Goal: Information Seeking & Learning: Learn about a topic

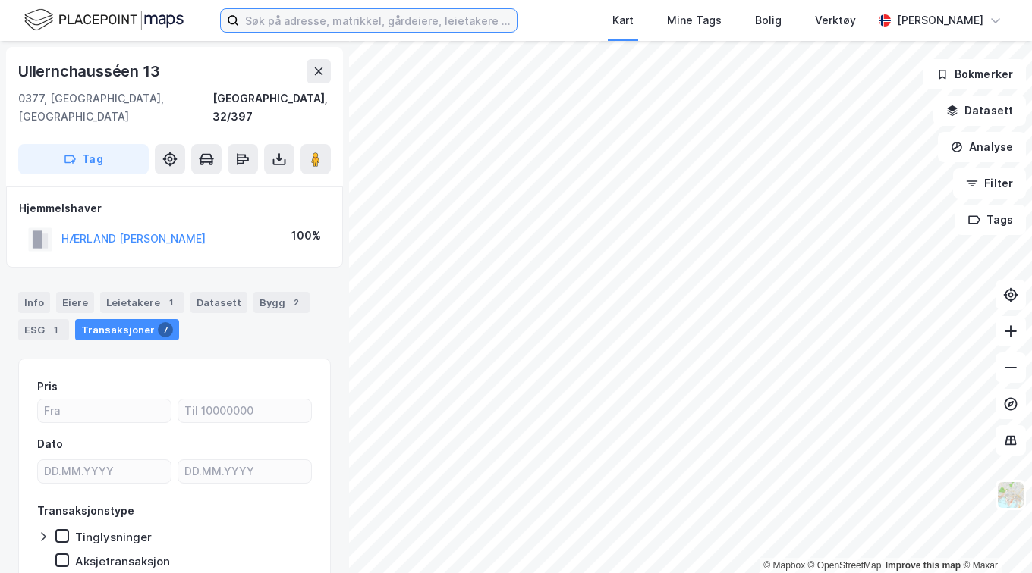
click at [278, 24] on input at bounding box center [378, 20] width 278 height 23
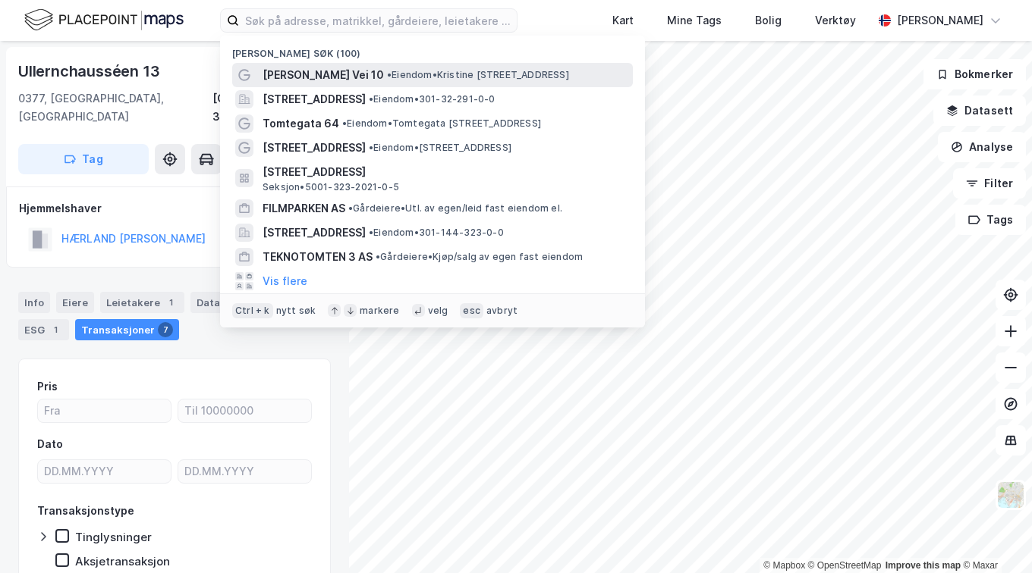
click at [322, 76] on span "[PERSON_NAME] Vei 10" at bounding box center [322, 75] width 121 height 18
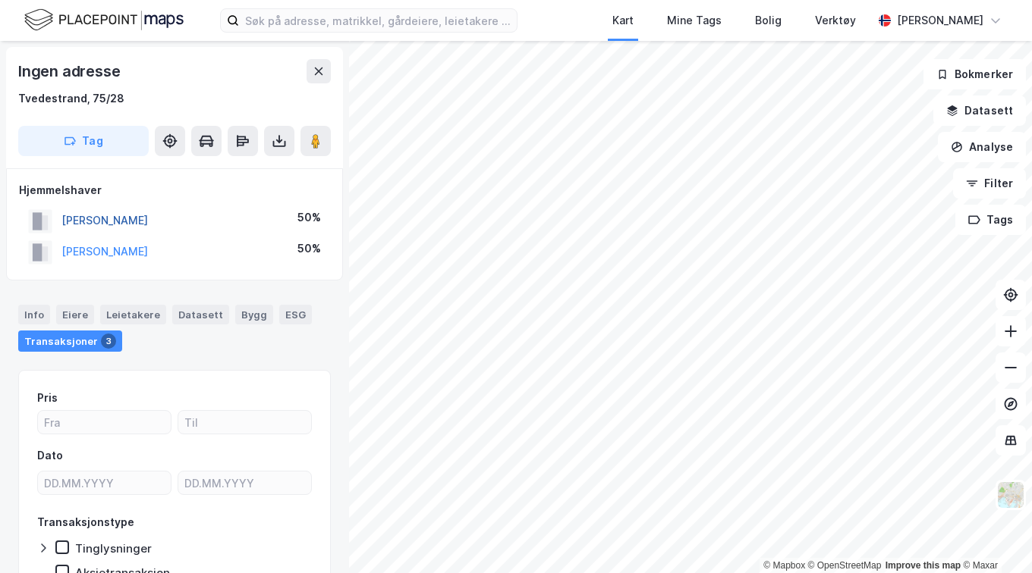
click at [0, 0] on button "[PERSON_NAME]" at bounding box center [0, 0] width 0 height 0
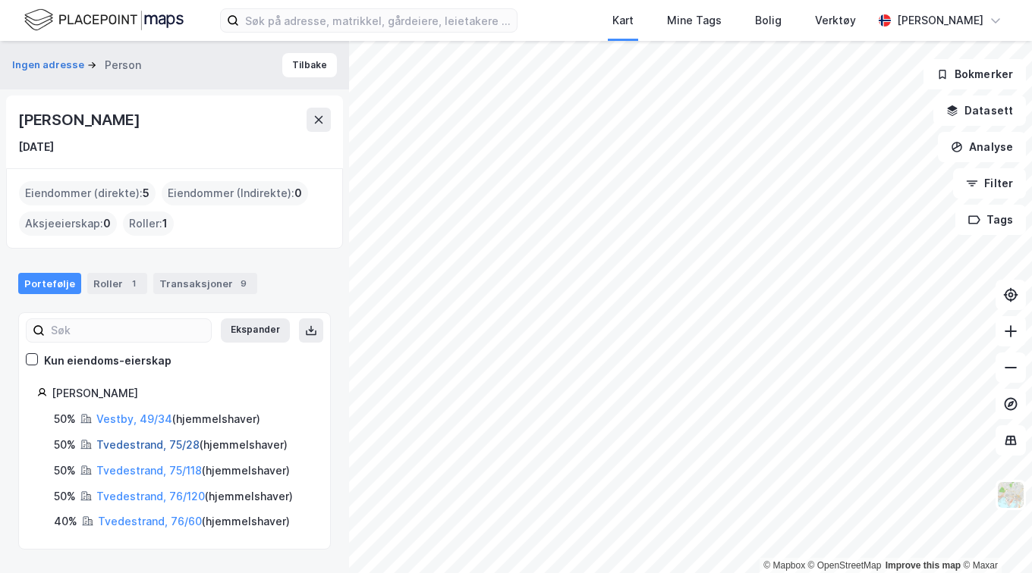
click at [127, 444] on link "Tvedestrand, 75/28" at bounding box center [147, 444] width 103 height 13
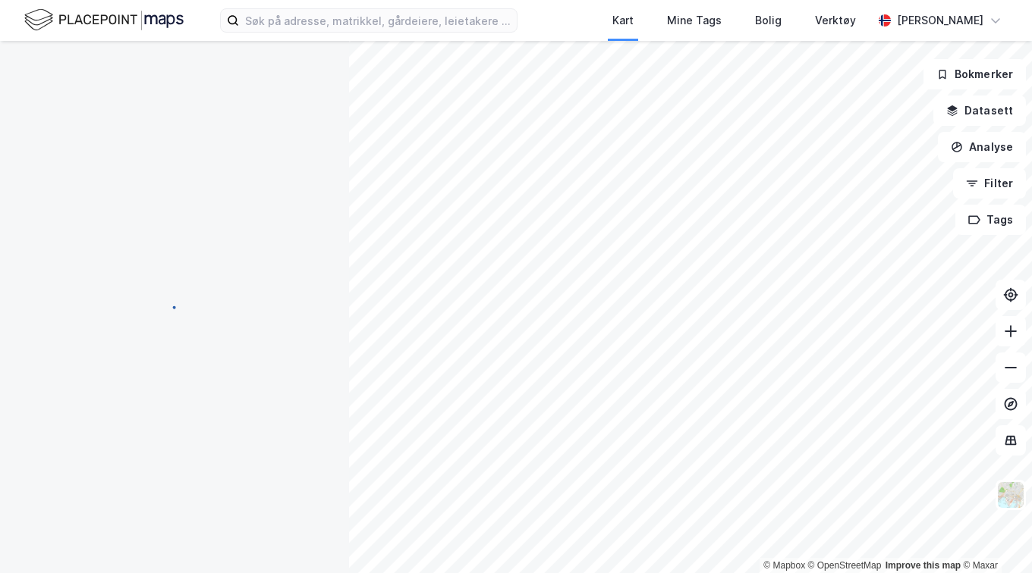
click at [127, 444] on div "© Mapbox © OpenStreetMap Improve this map © [PERSON_NAME] Datasett Analyse Filt…" at bounding box center [516, 307] width 1032 height 533
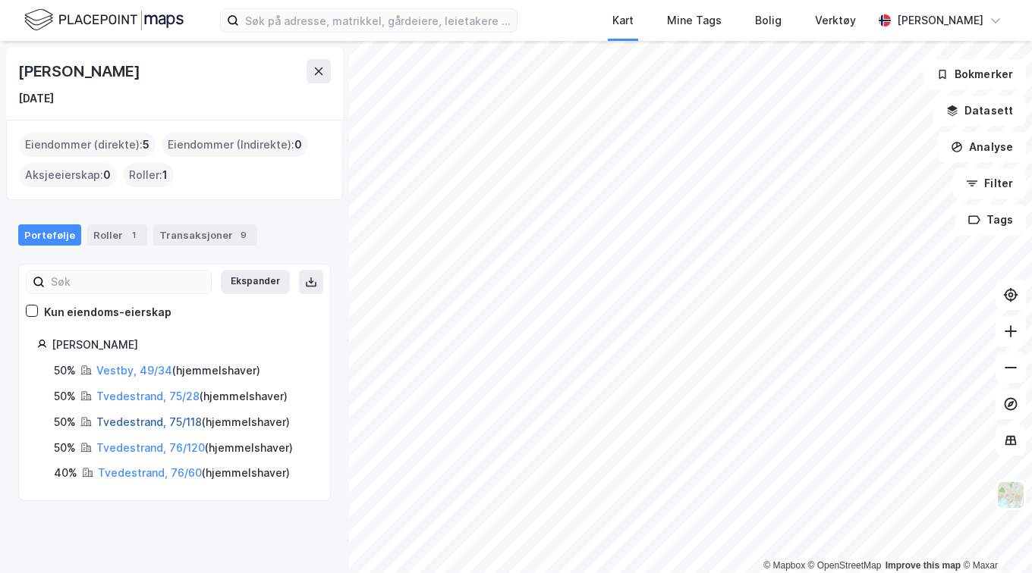
click at [143, 419] on link "Tvedestrand, 75/118" at bounding box center [148, 422] width 105 height 13
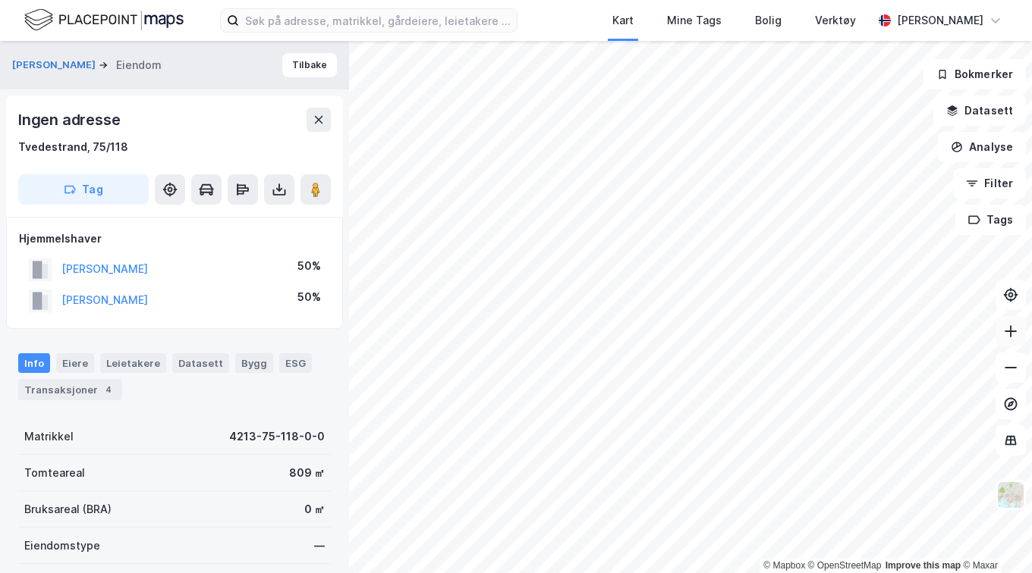
click at [1012, 327] on icon at bounding box center [1010, 331] width 15 height 15
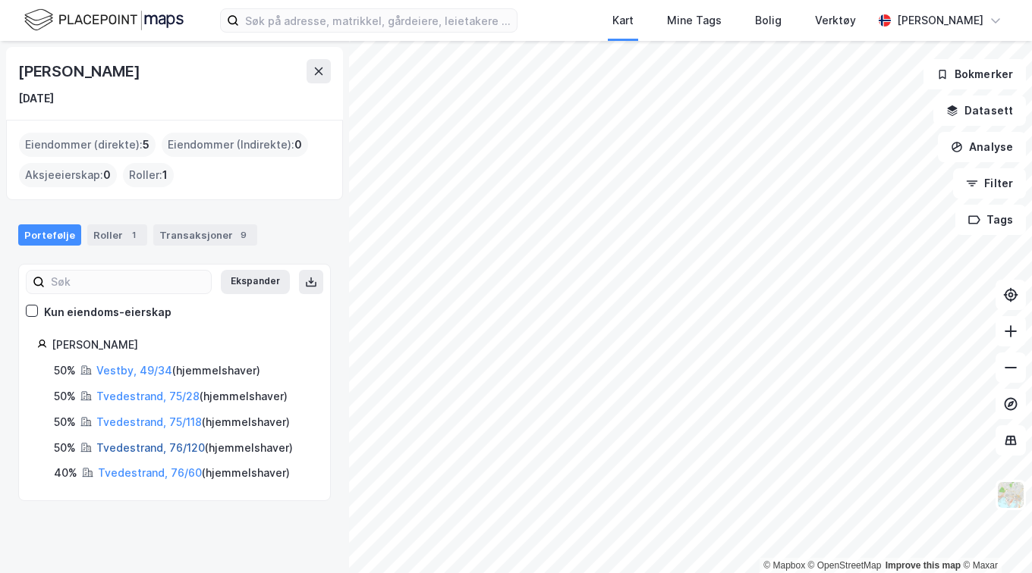
click at [147, 444] on link "Tvedestrand, 76/120" at bounding box center [150, 447] width 108 height 13
click at [112, 473] on link "Tvedestrand, 76/60" at bounding box center [150, 473] width 104 height 13
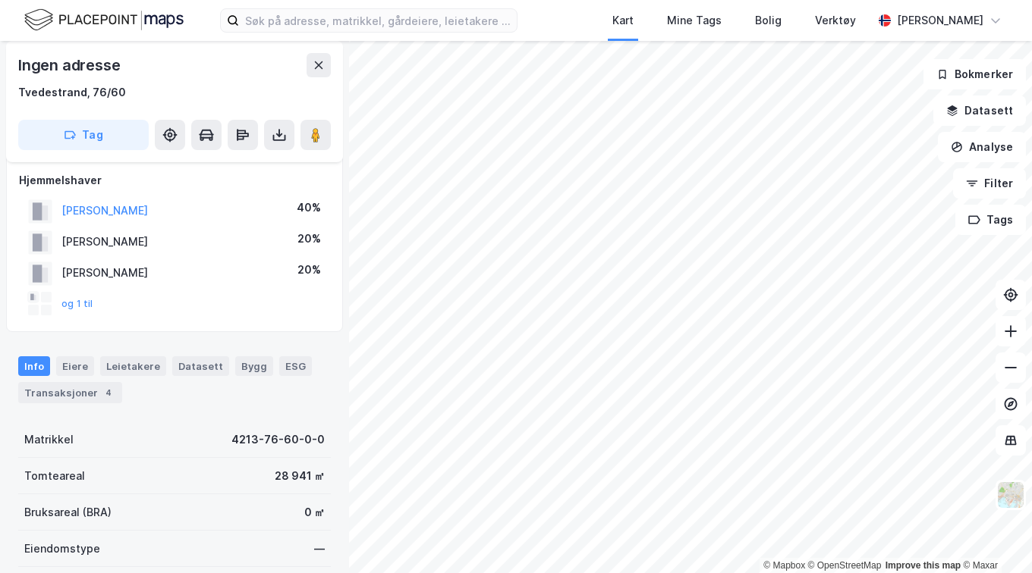
scroll to position [60, 0]
click at [0, 0] on button "og 1 til" at bounding box center [0, 0] width 0 height 0
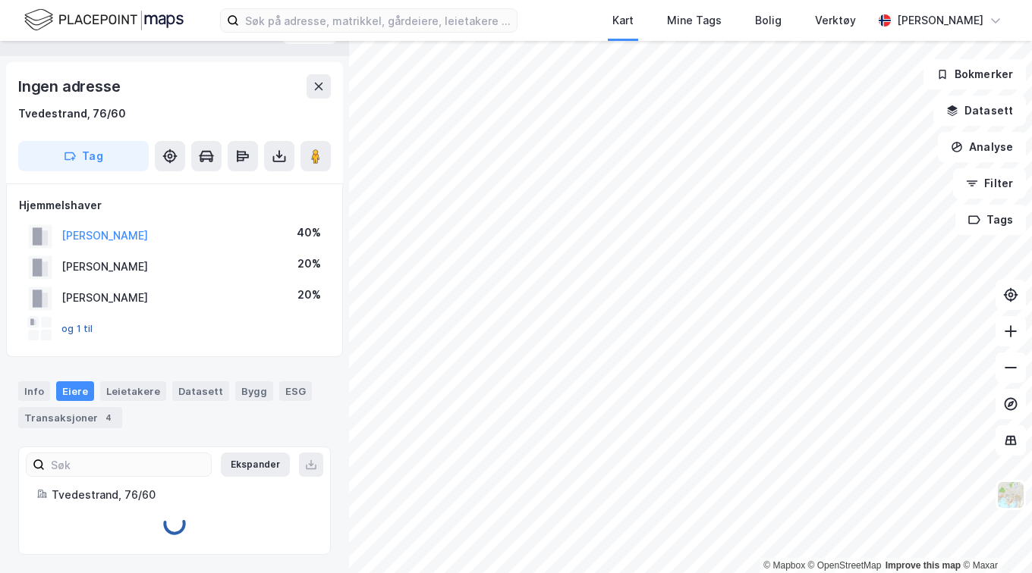
scroll to position [60, 0]
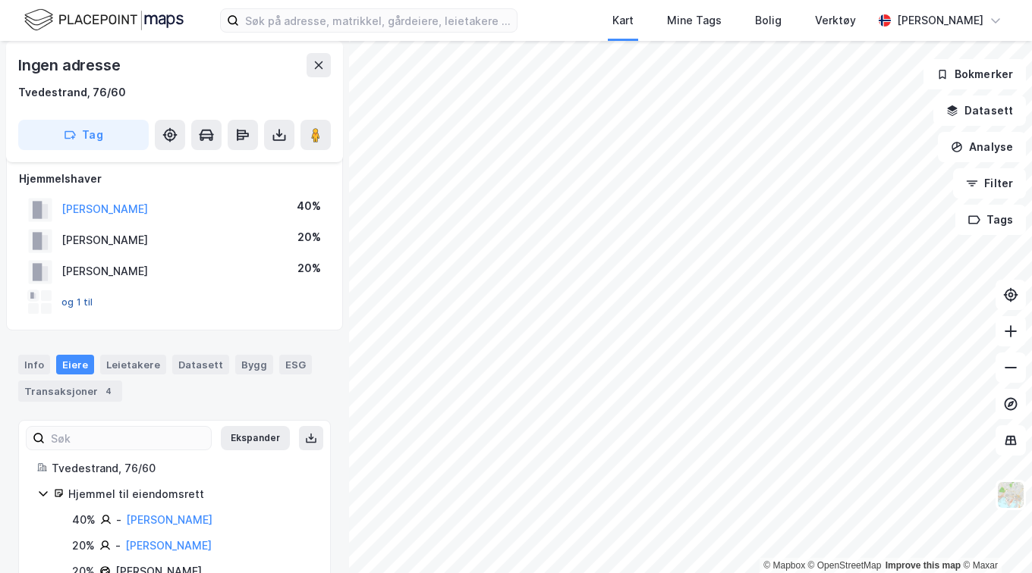
click at [0, 0] on button "og 1 til" at bounding box center [0, 0] width 0 height 0
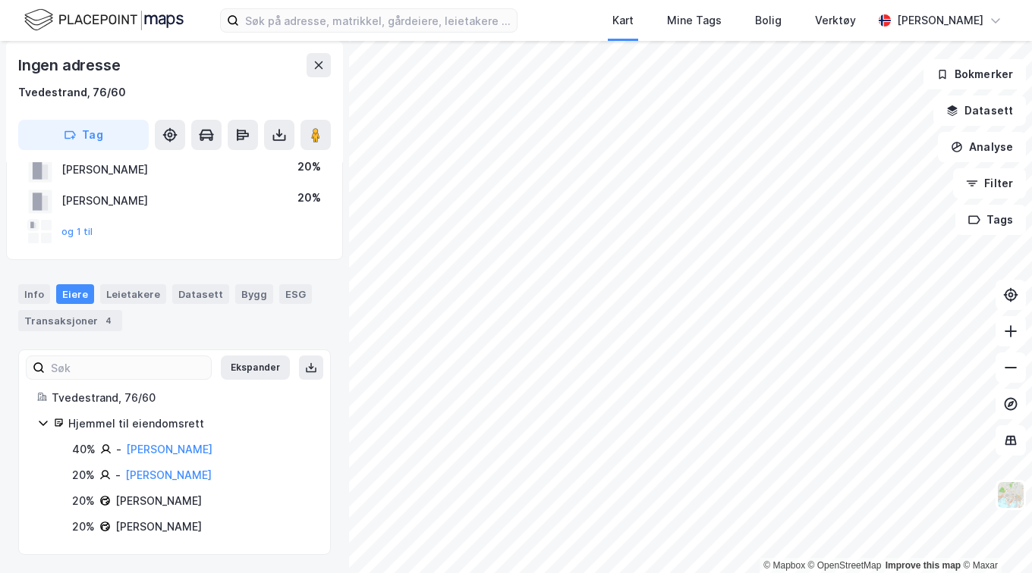
scroll to position [0, 0]
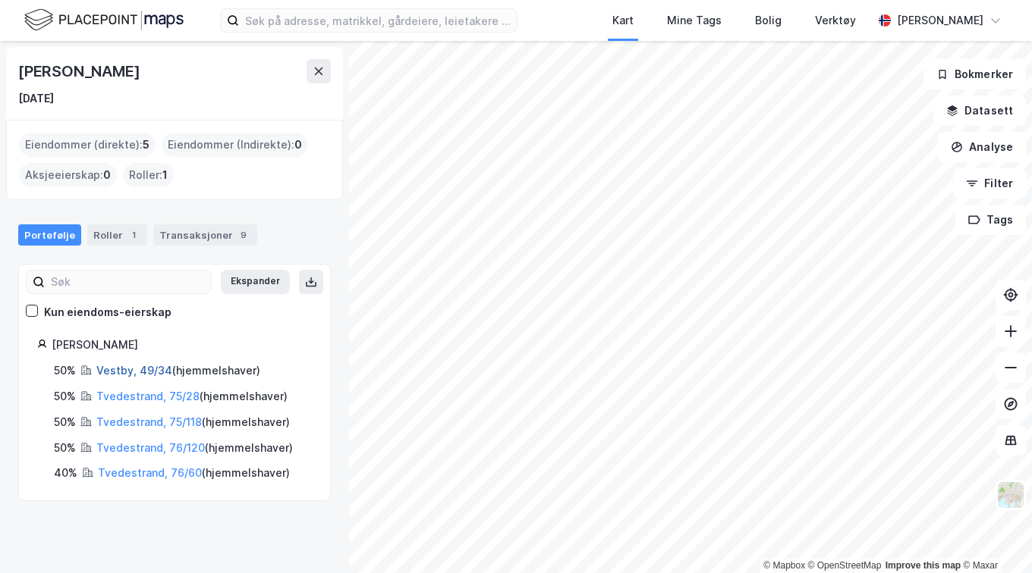
click at [141, 366] on link "Vestby, 49/34" at bounding box center [134, 370] width 76 height 13
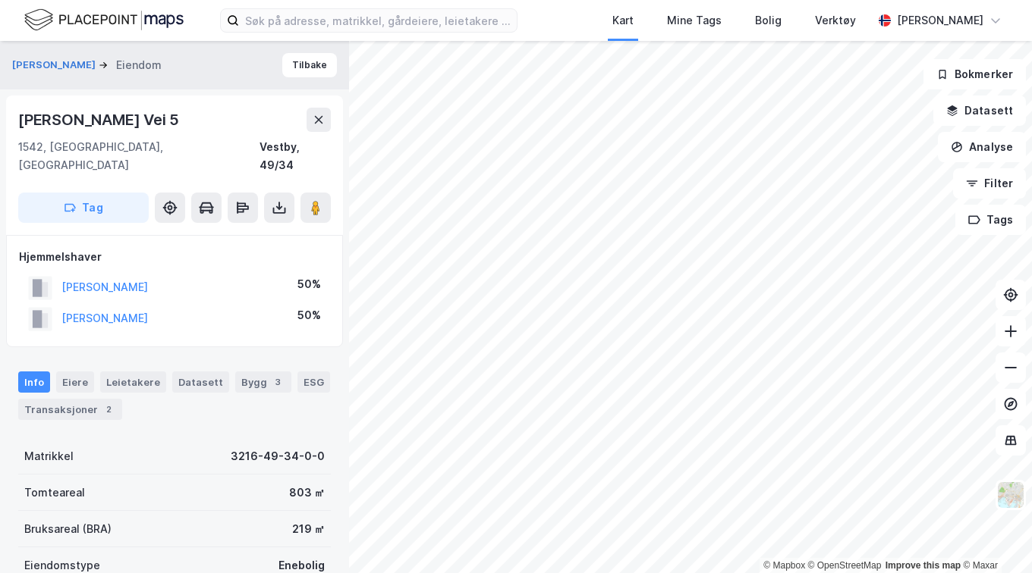
scroll to position [9, 0]
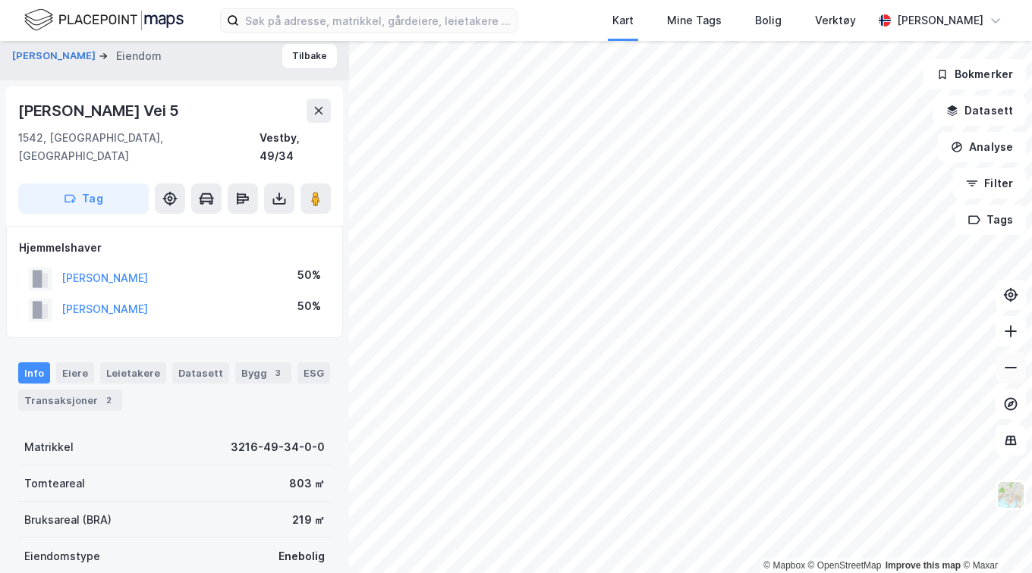
click at [1007, 372] on icon at bounding box center [1010, 367] width 15 height 15
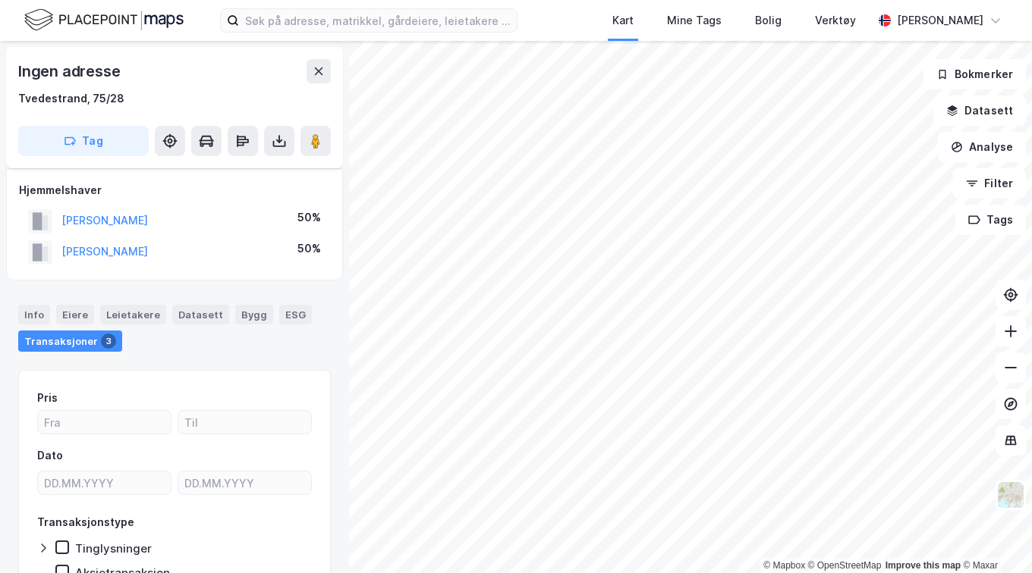
scroll to position [9, 0]
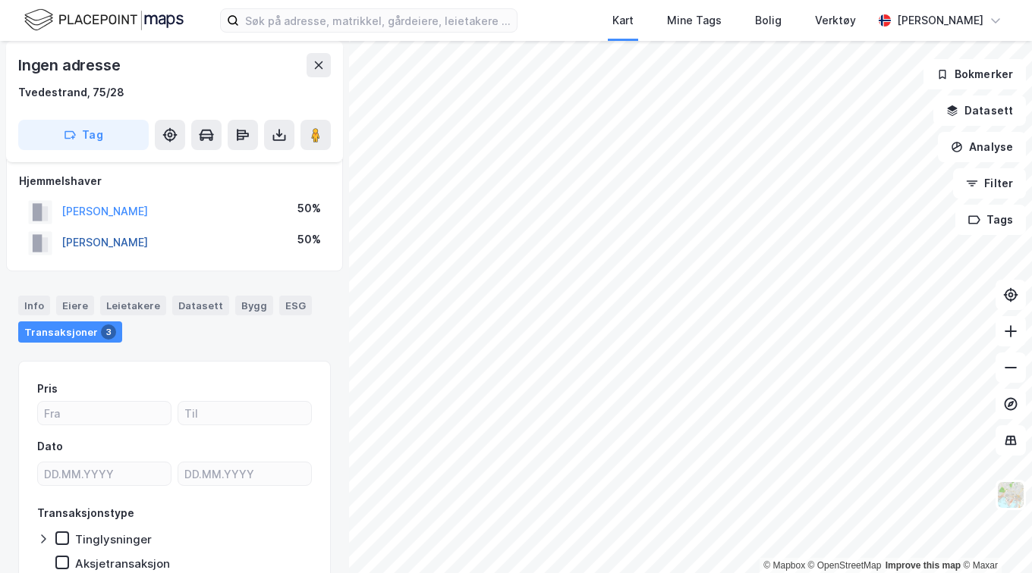
click at [0, 0] on button "[PERSON_NAME]" at bounding box center [0, 0] width 0 height 0
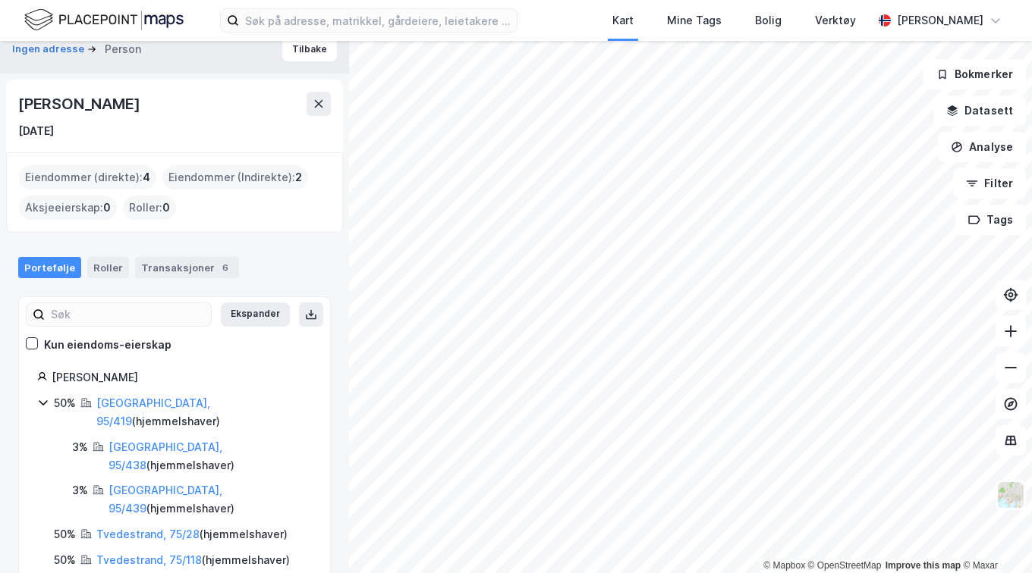
scroll to position [21, 0]
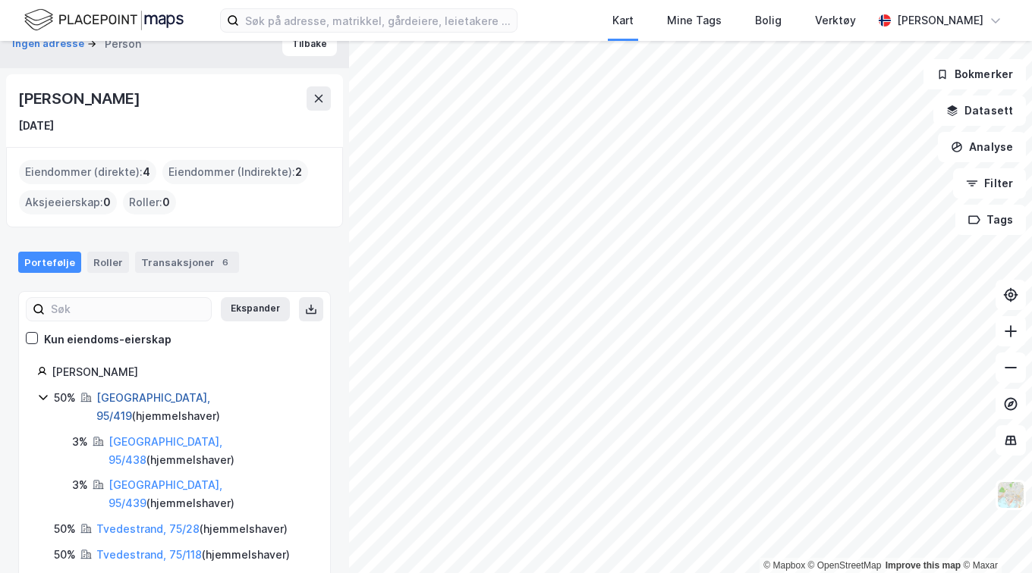
click at [137, 397] on link "[GEOGRAPHIC_DATA], 95/419" at bounding box center [153, 406] width 114 height 31
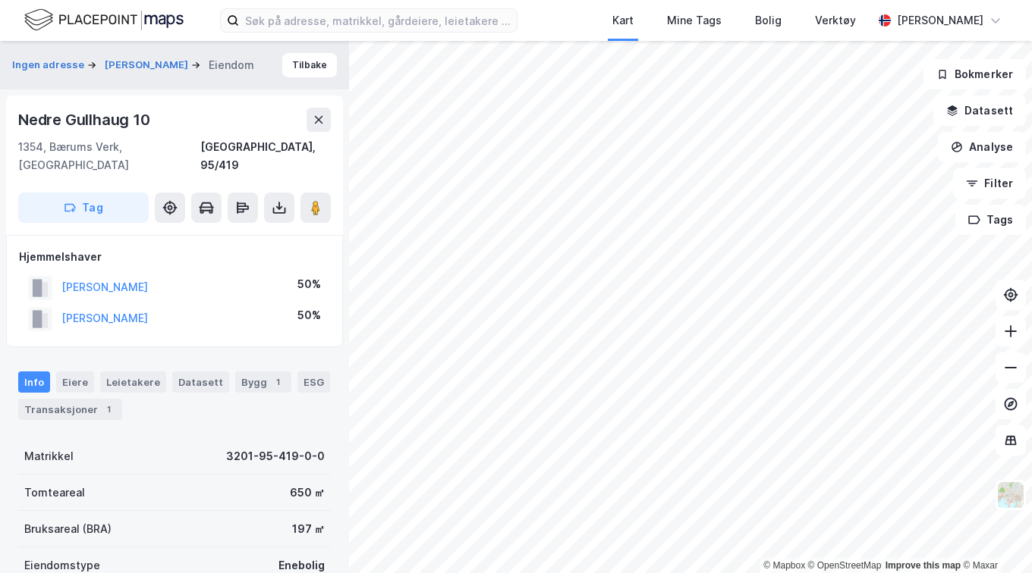
scroll to position [9, 0]
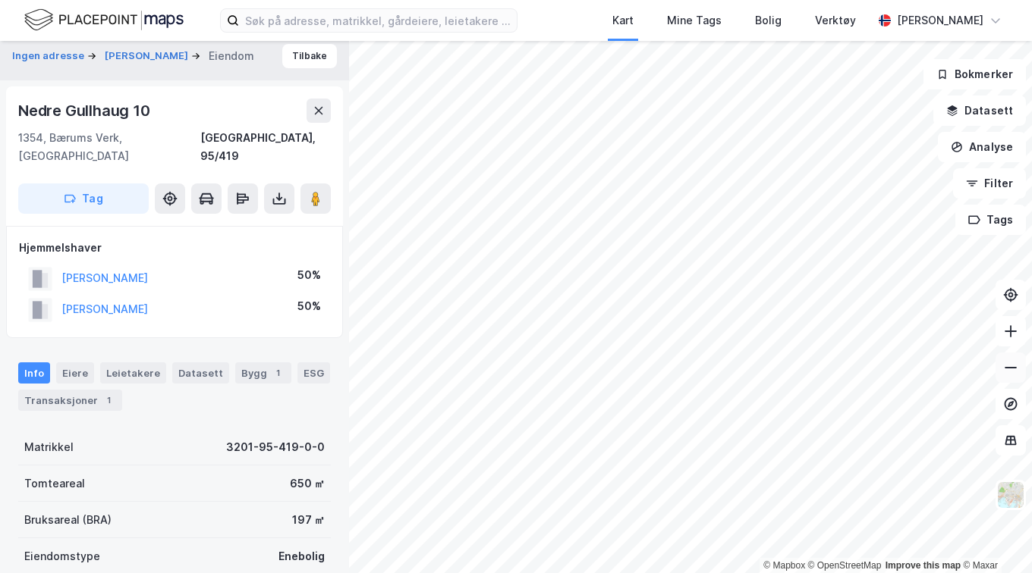
click at [1012, 366] on icon at bounding box center [1010, 367] width 15 height 15
